Goal: Communication & Community: Answer question/provide support

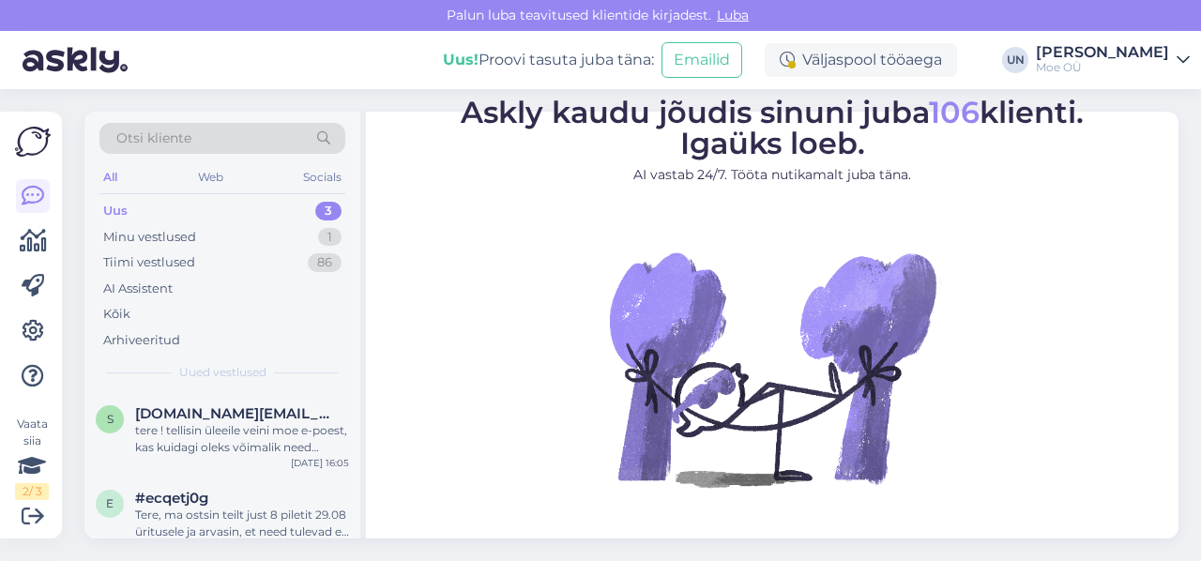
click at [152, 215] on div "Uus 3" at bounding box center [222, 211] width 246 height 26
click at [121, 211] on div "Uus" at bounding box center [115, 211] width 24 height 19
click at [162, 236] on div "Minu vestlused" at bounding box center [149, 237] width 93 height 19
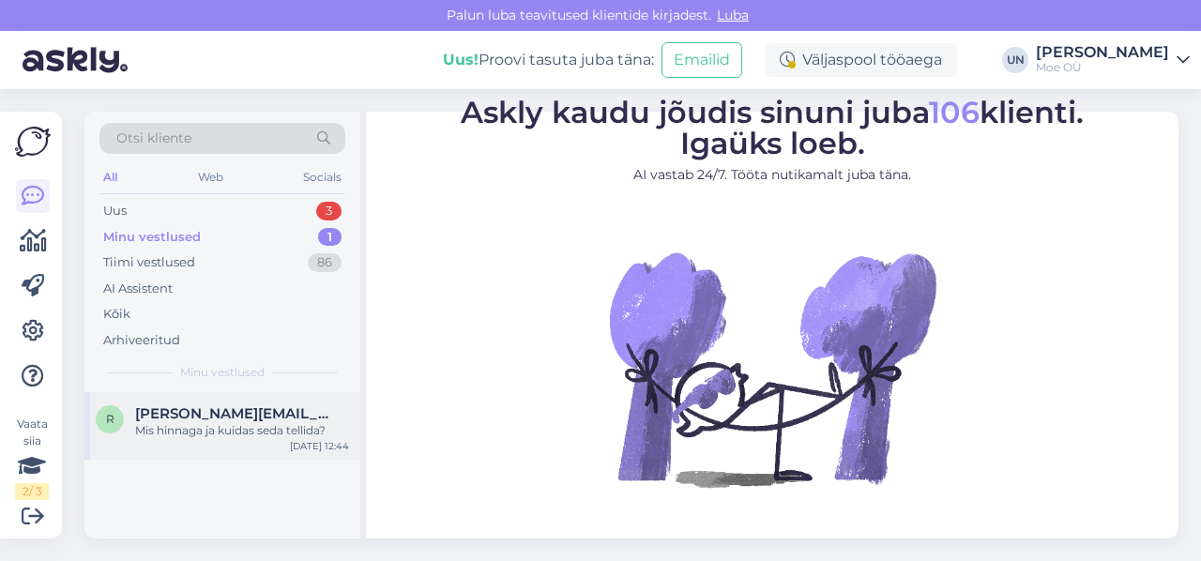
click at [242, 420] on div "[PERSON_NAME][EMAIL_ADDRESS][DOMAIN_NAME]" at bounding box center [242, 413] width 214 height 17
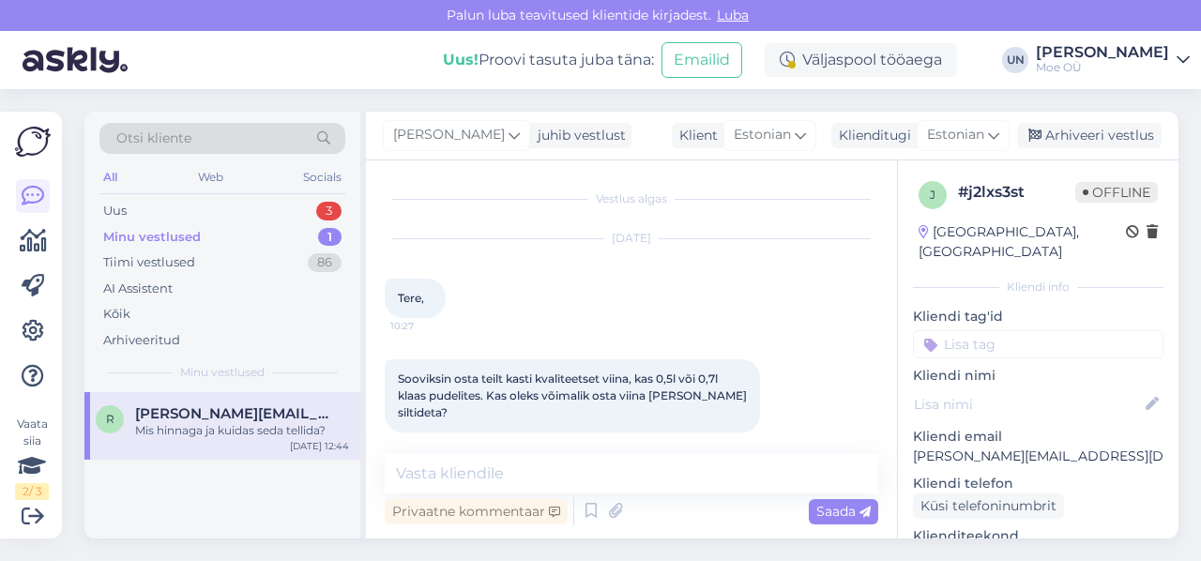
scroll to position [160, 0]
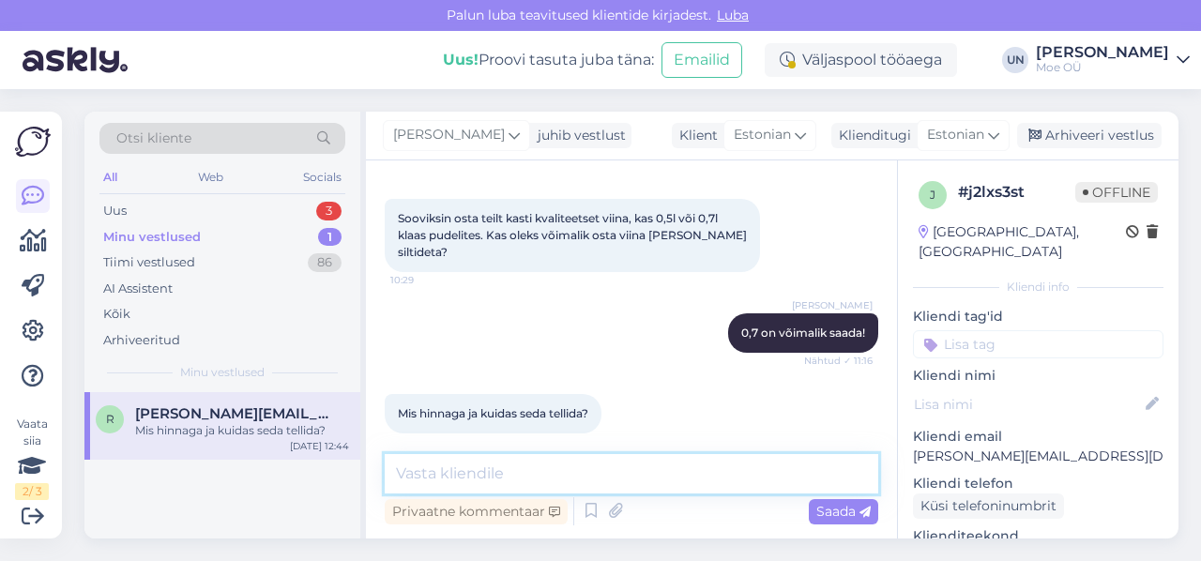
click at [413, 477] on textarea at bounding box center [632, 473] width 494 height 39
click at [527, 475] on textarea "Homme annamehinna ja" at bounding box center [632, 473] width 494 height 39
click at [620, 468] on textarea "Homme anname [PERSON_NAME]" at bounding box center [632, 473] width 494 height 39
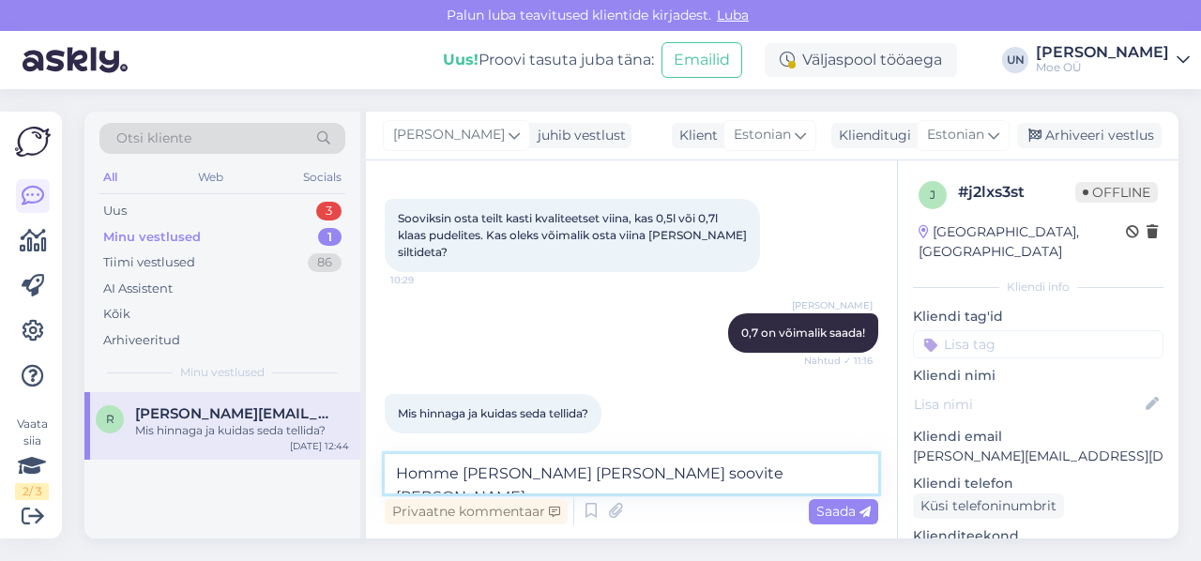
type textarea "Homme [PERSON_NAME] [PERSON_NAME] soovite [PERSON_NAME] ,"
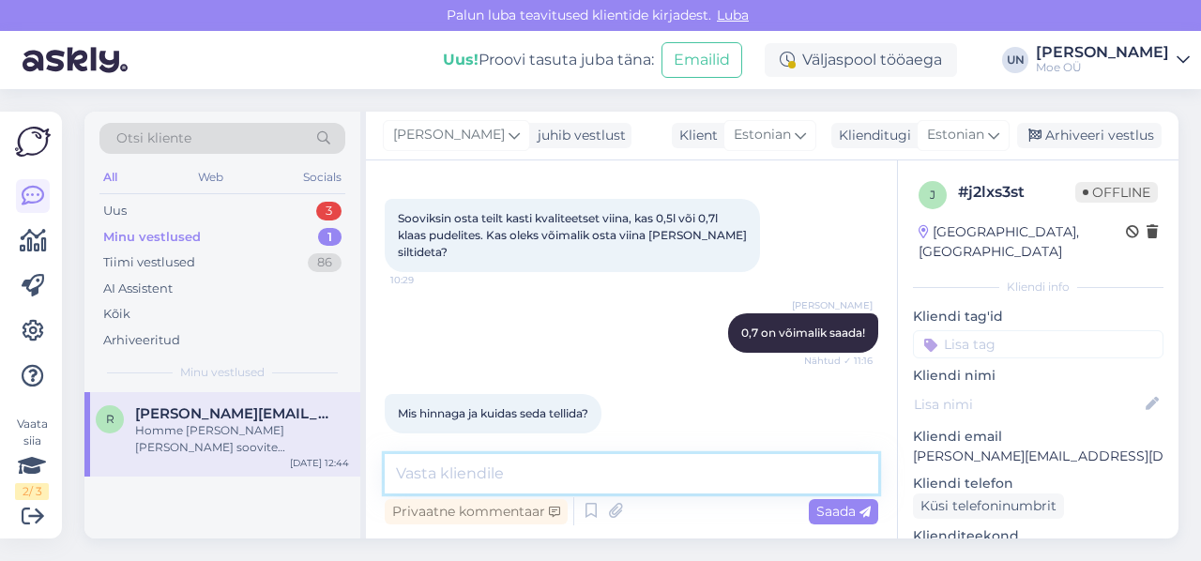
scroll to position [241, 0]
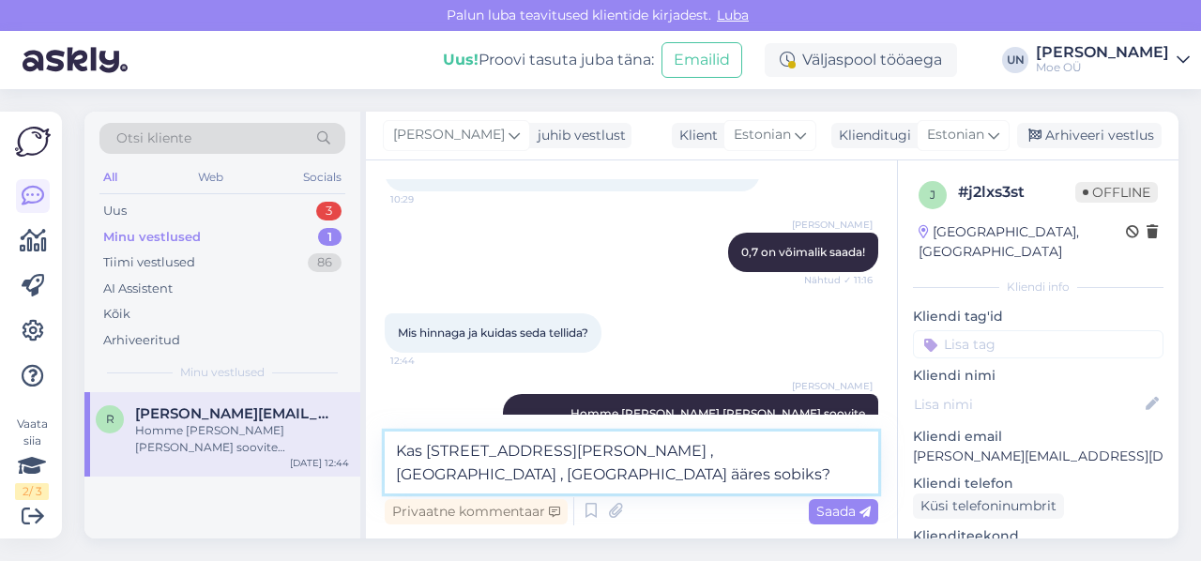
type textarea "Kas [STREET_ADDRESS][PERSON_NAME] ,[GEOGRAPHIC_DATA] , [GEOGRAPHIC_DATA] ääres …"
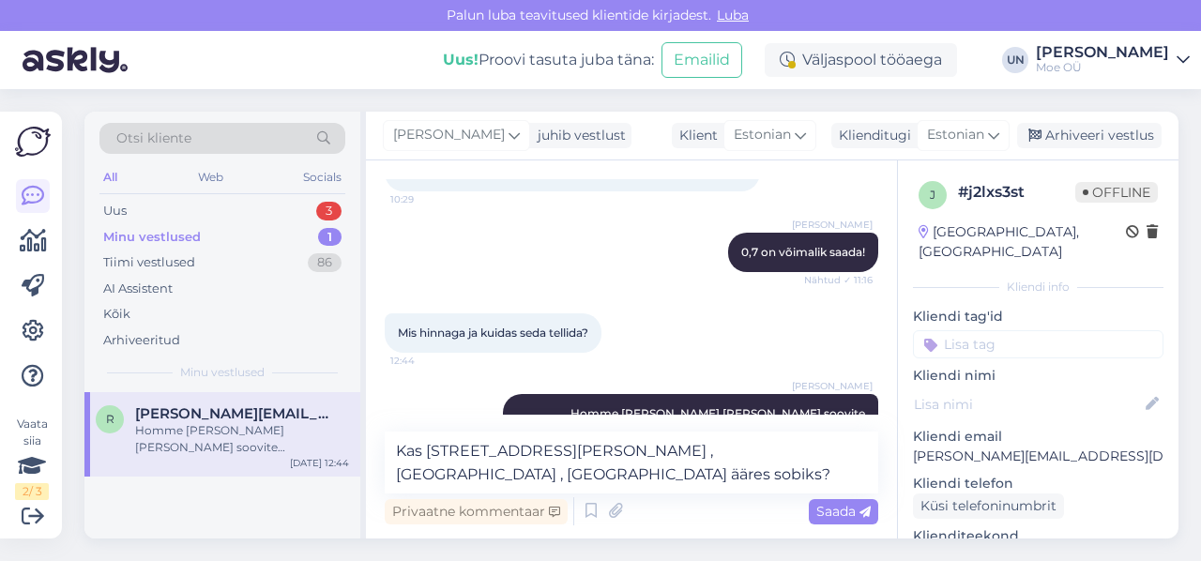
click at [843, 507] on span "Saada" at bounding box center [843, 511] width 54 height 17
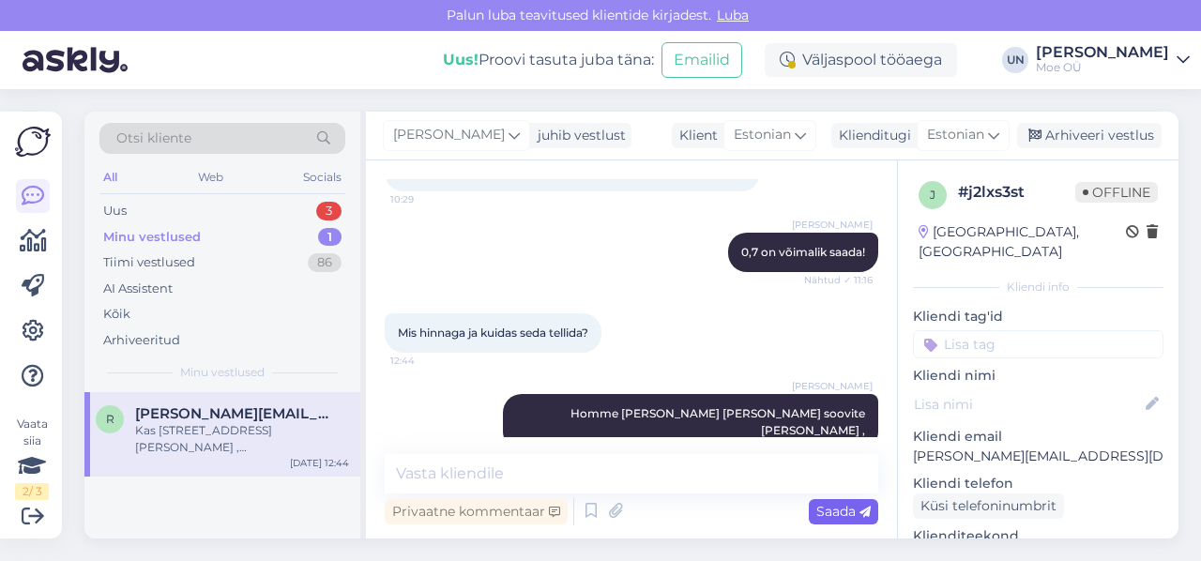
scroll to position [339, 0]
